Goal: Task Accomplishment & Management: Manage account settings

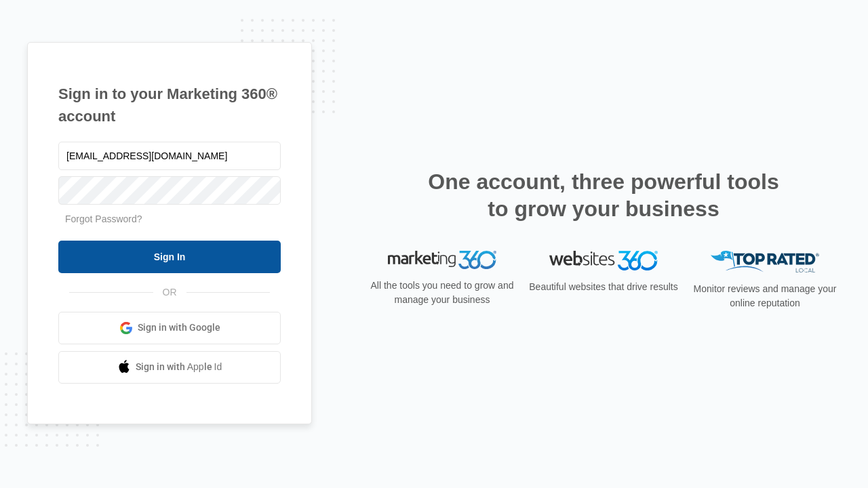
click at [170, 256] on input "Sign In" at bounding box center [169, 257] width 222 height 33
